Goal: Transaction & Acquisition: Purchase product/service

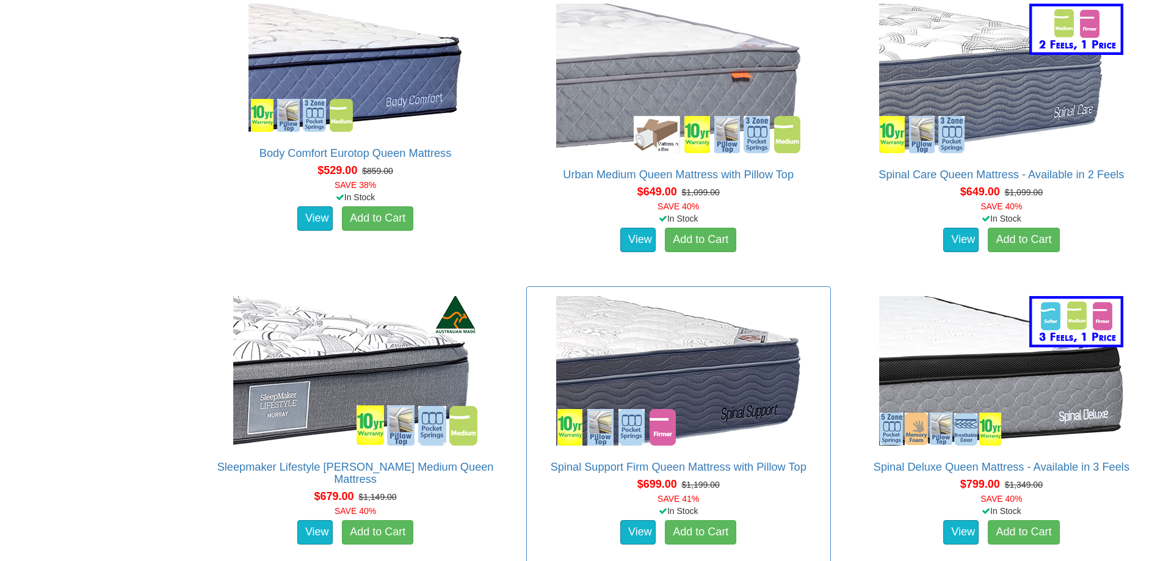
scroll to position [1282, 0]
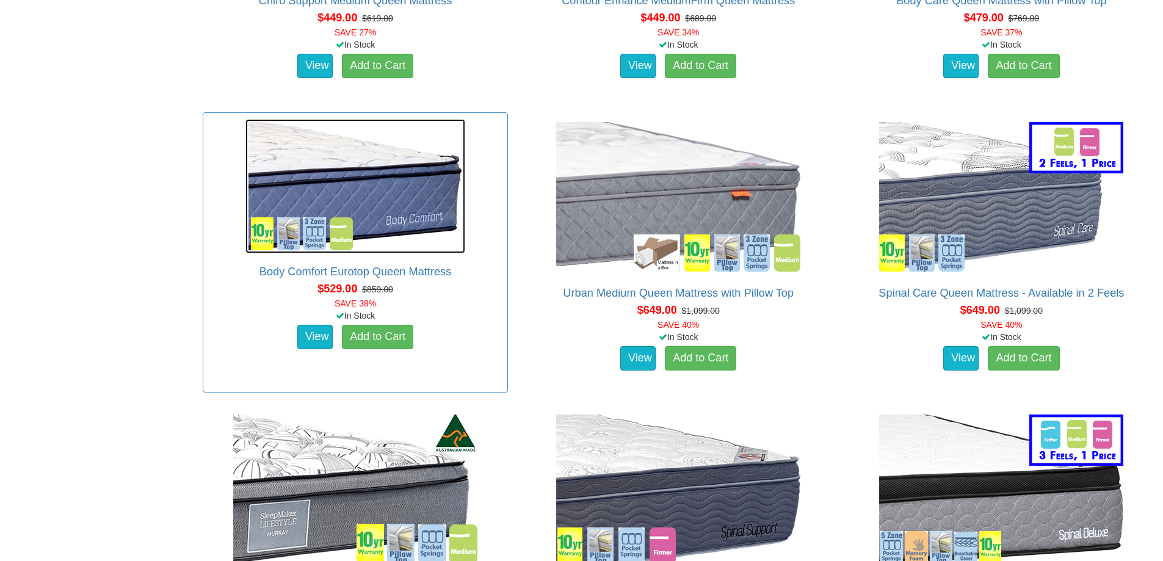
click at [424, 163] on img at bounding box center [355, 186] width 220 height 134
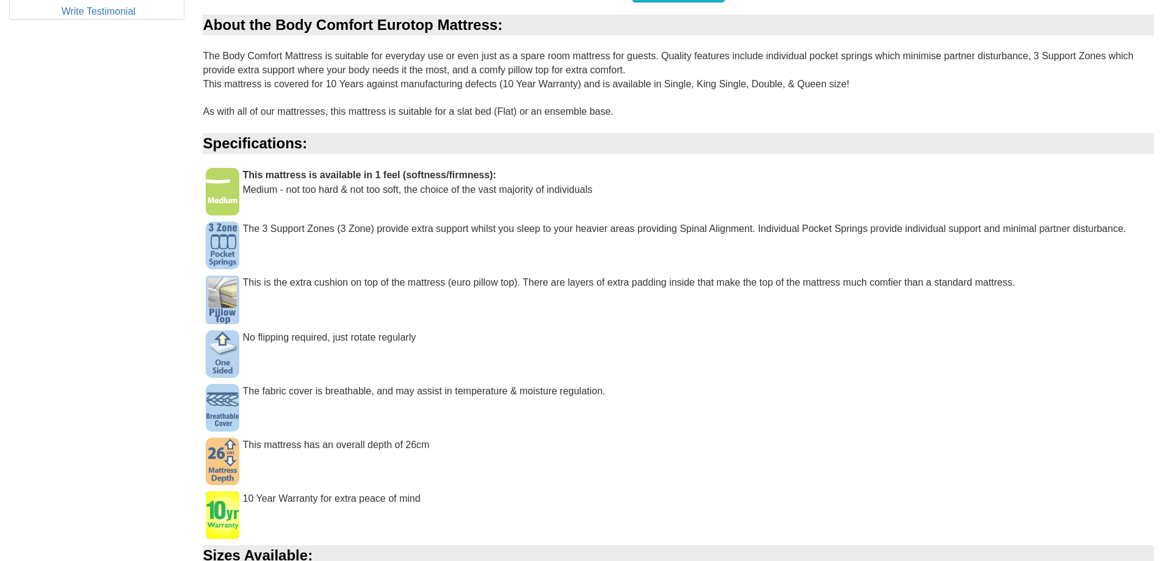
scroll to position [794, 0]
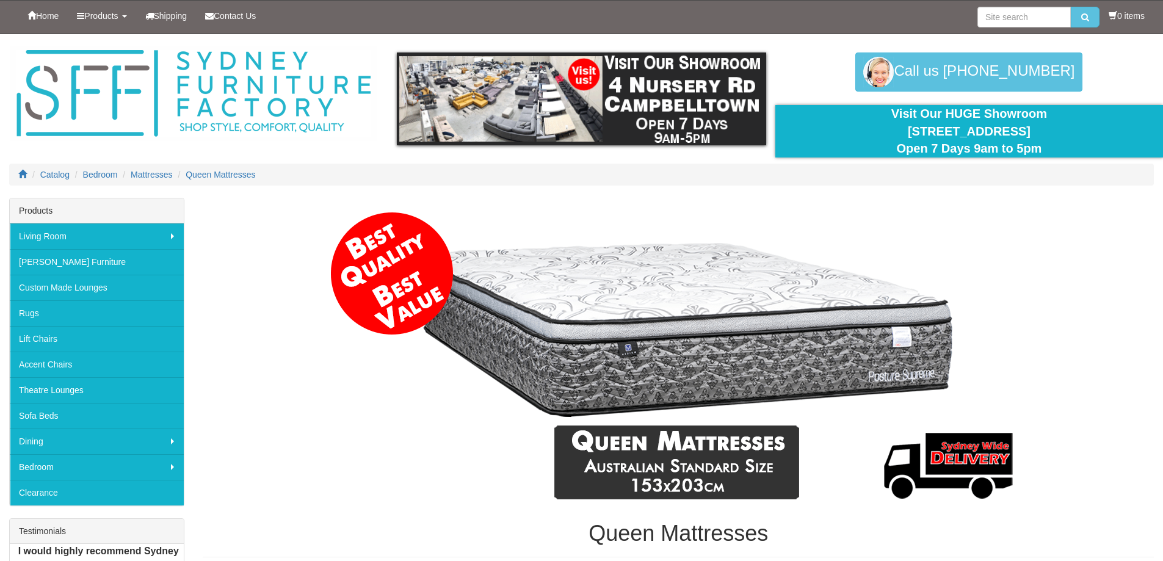
scroll to position [1282, 0]
